Goal: Transaction & Acquisition: Purchase product/service

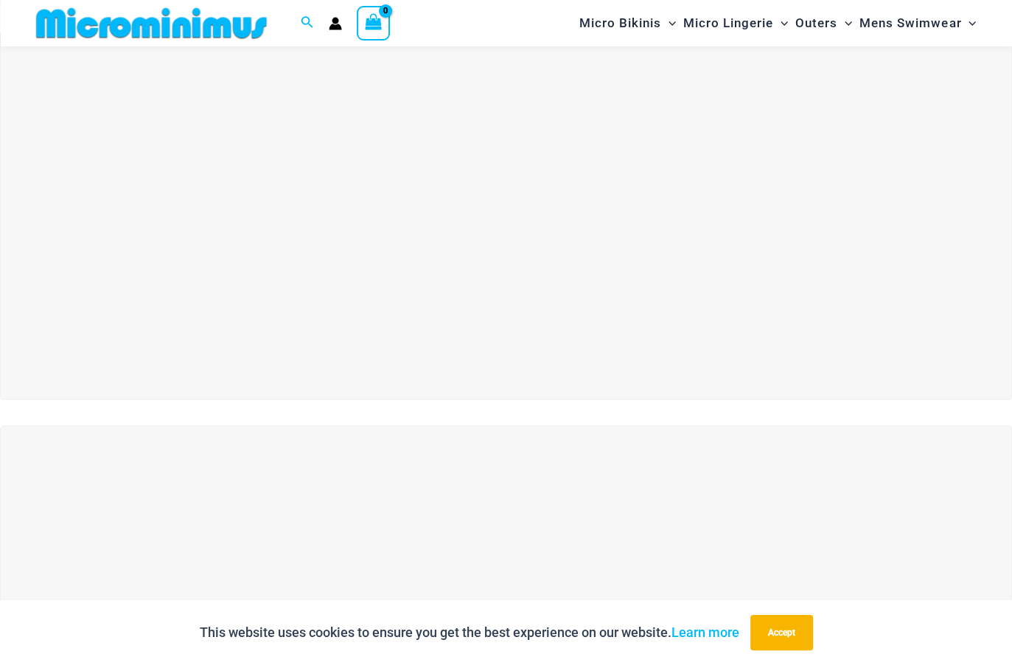
scroll to position [61, 0]
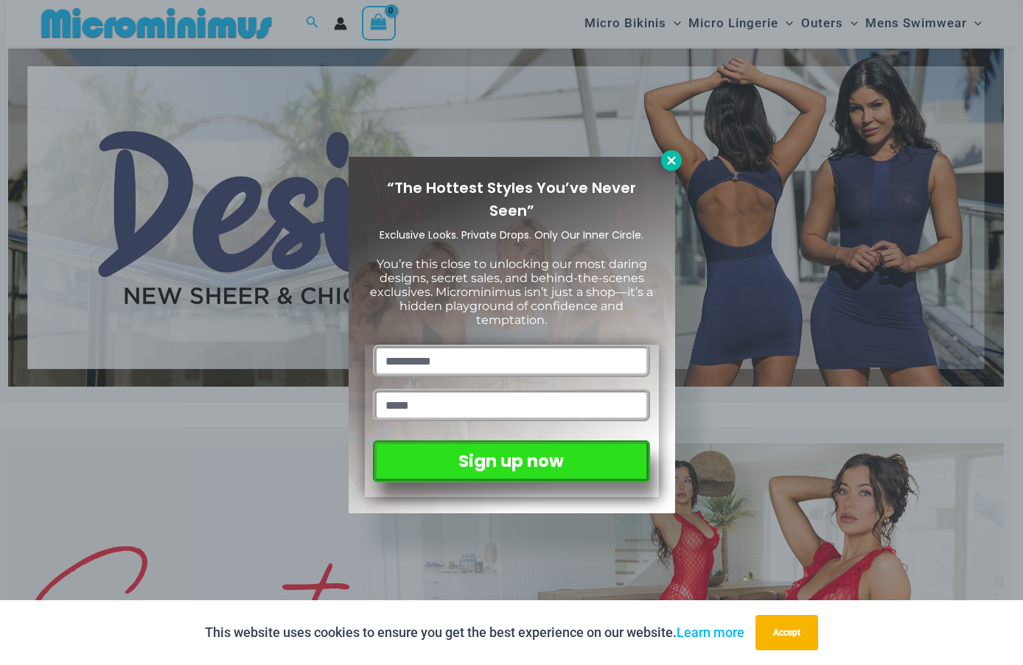
click at [666, 161] on icon at bounding box center [671, 160] width 13 height 13
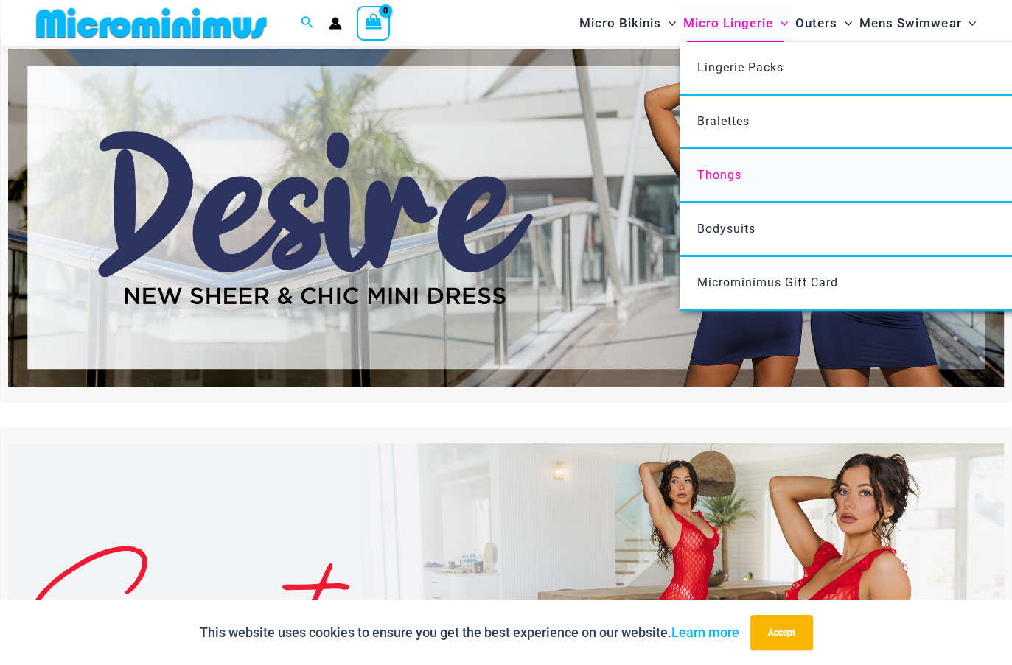
click at [741, 178] on link "Thongs" at bounding box center [898, 177] width 438 height 54
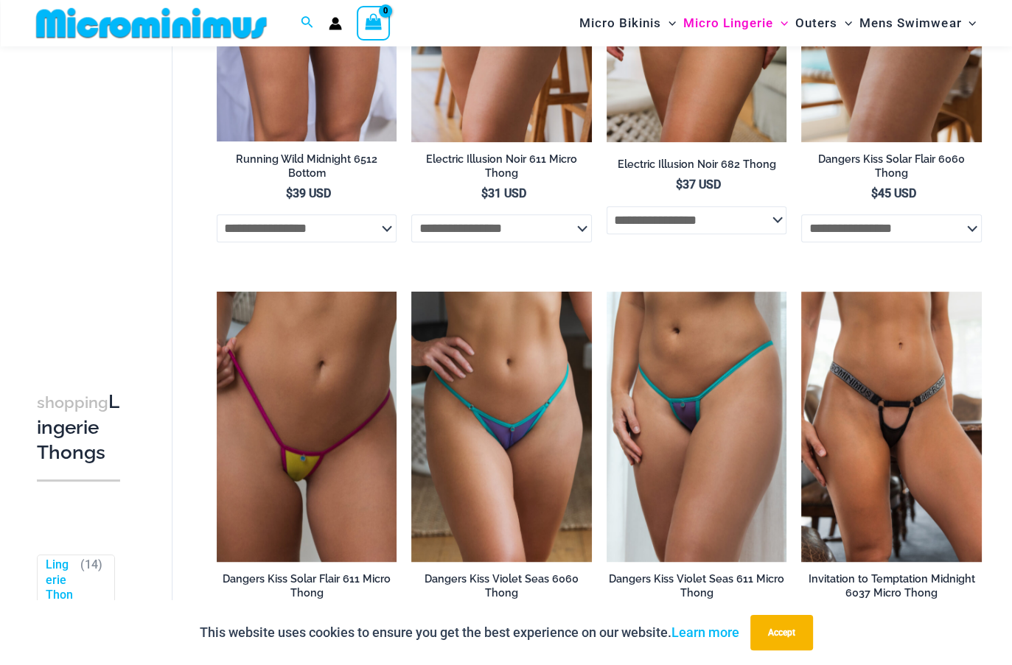
scroll to position [798, 0]
